Goal: Task Accomplishment & Management: Manage account settings

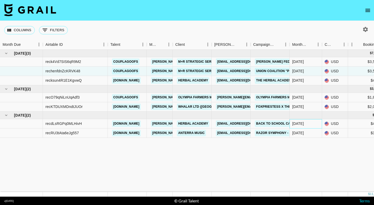
click at [302, 124] on div "[DATE]" at bounding box center [298, 123] width 12 height 5
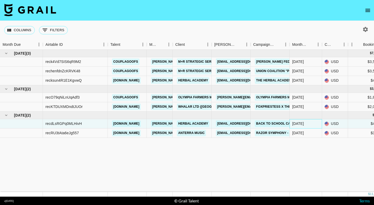
click at [302, 124] on div "[DATE]" at bounding box center [298, 123] width 12 height 5
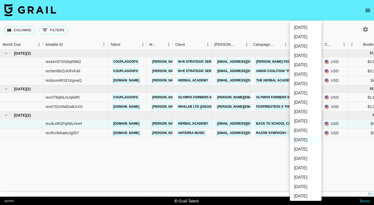
click at [305, 132] on li "[DATE]" at bounding box center [306, 130] width 32 height 9
type input "[DATE]"
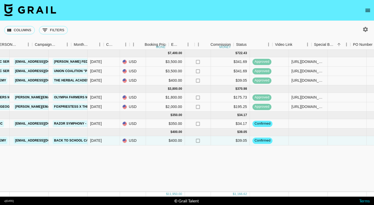
scroll to position [0, 218]
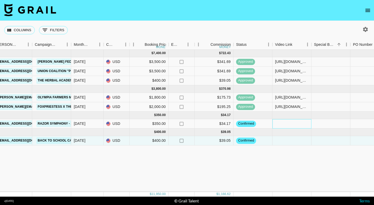
click at [297, 123] on div at bounding box center [291, 123] width 39 height 9
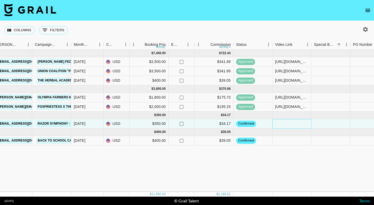
click at [289, 123] on div at bounding box center [291, 123] width 39 height 9
type input "[URL][DOMAIN_NAME]"
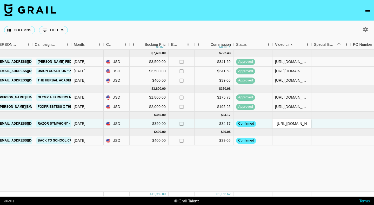
click at [312, 154] on div "[DATE] ( 3 ) $ 7,400.00 $ 722.43 reck4Vd7SIS6qR9M2 couplagoofs [EMAIL_ADDRESS][…" at bounding box center [213, 121] width 862 height 142
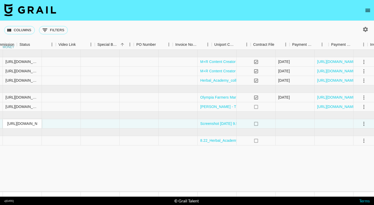
scroll to position [0, 488]
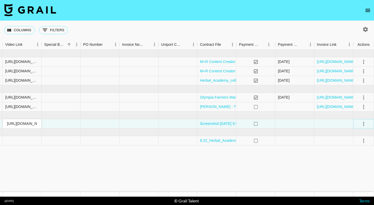
click at [363, 124] on icon "select merge strategy" at bounding box center [363, 123] width 1 height 4
click at [353, 172] on div "Approve" at bounding box center [352, 172] width 16 height 6
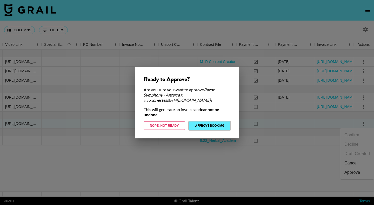
click at [214, 124] on button "Approve Booking" at bounding box center [209, 125] width 41 height 8
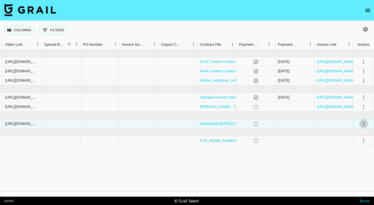
click at [364, 123] on icon "select merge strategy" at bounding box center [363, 123] width 6 height 6
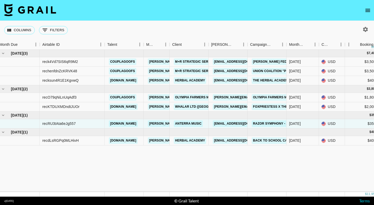
scroll to position [0, 0]
